Goal: Transaction & Acquisition: Purchase product/service

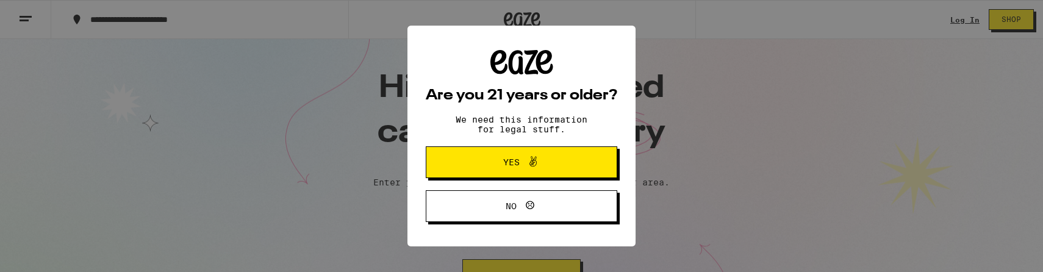
click at [498, 138] on div "Are you 21 years or older? We need this information for legal stuff. Yes No" at bounding box center [522, 136] width 192 height 173
click at [498, 159] on span "Yes" at bounding box center [521, 162] width 93 height 16
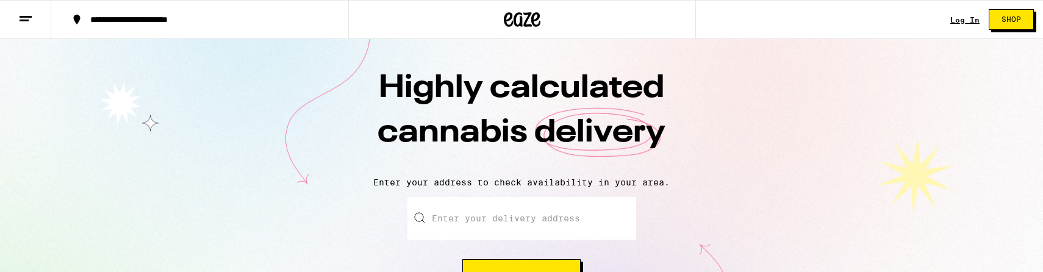
drag, startPoint x: 498, startPoint y: 159, endPoint x: 497, endPoint y: 182, distance: 23.2
click at [498, 179] on div "Highly calculated cannabis delivery Enter your address to check availability in…" at bounding box center [521, 221] width 1043 height 364
click at [497, 216] on input "Enter your delivery address" at bounding box center [522, 218] width 229 height 43
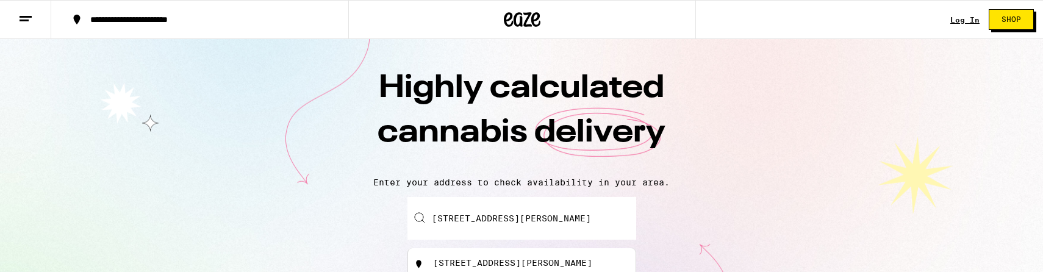
type input "[STREET_ADDRESS][PERSON_NAME]"
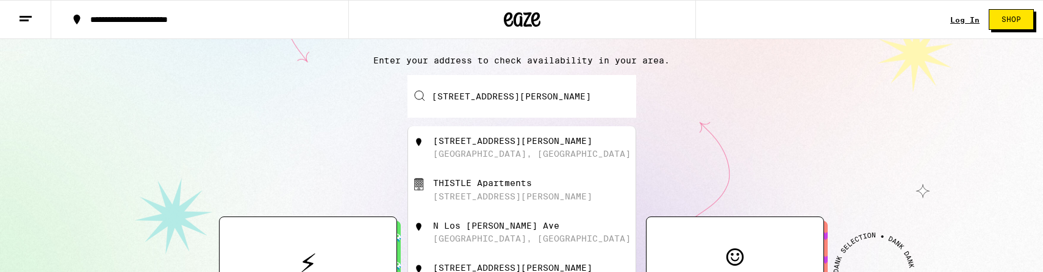
scroll to position [163, 0]
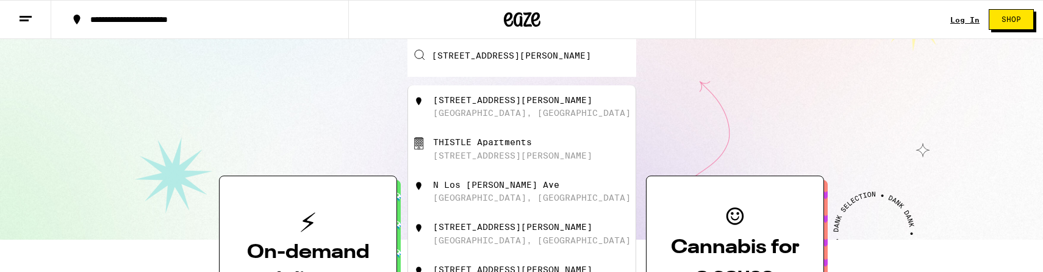
click at [486, 118] on div "[GEOGRAPHIC_DATA], [GEOGRAPHIC_DATA]" at bounding box center [532, 113] width 198 height 10
type input "[STREET_ADDRESS][PERSON_NAME]"
